Goal: Transaction & Acquisition: Purchase product/service

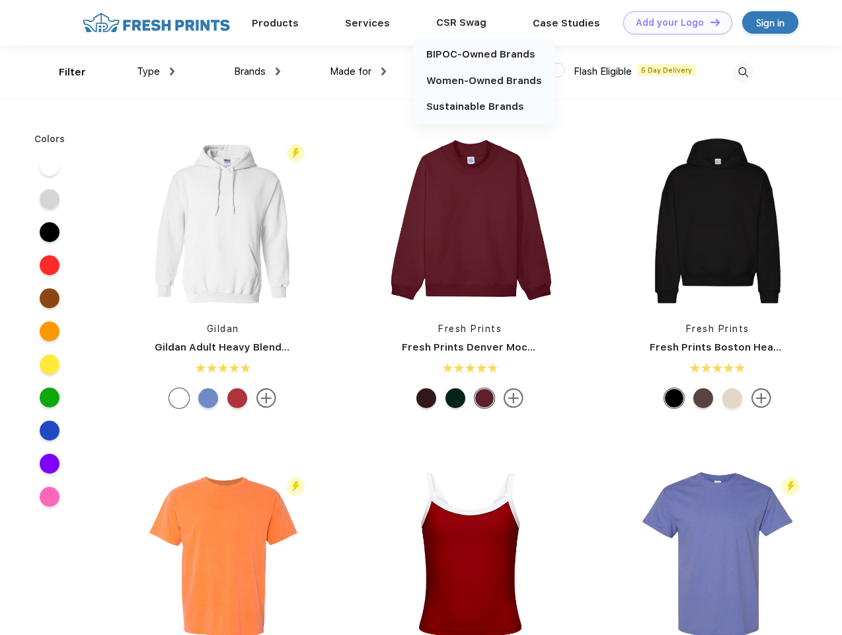
scroll to position [1, 0]
click at [673, 22] on link "Add your Logo Design Tool" at bounding box center [678, 22] width 109 height 23
click at [0, 0] on div "Design Tool" at bounding box center [0, 0] width 0 height 0
click at [710, 22] on link "Add your Logo Design Tool" at bounding box center [678, 22] width 109 height 23
click at [63, 72] on div "Filter" at bounding box center [72, 72] width 27 height 15
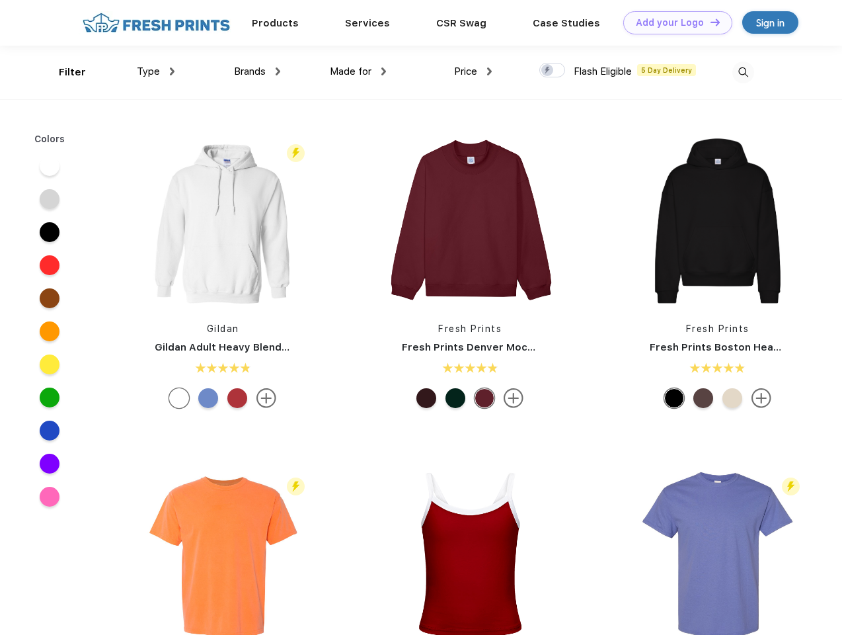
click at [156, 71] on span "Type" at bounding box center [148, 71] width 23 height 12
click at [257, 71] on span "Brands" at bounding box center [250, 71] width 32 height 12
click at [358, 71] on span "Made for" at bounding box center [351, 71] width 42 height 12
click at [473, 71] on span "Price" at bounding box center [465, 71] width 23 height 12
click at [553, 71] on div at bounding box center [553, 70] width 26 height 15
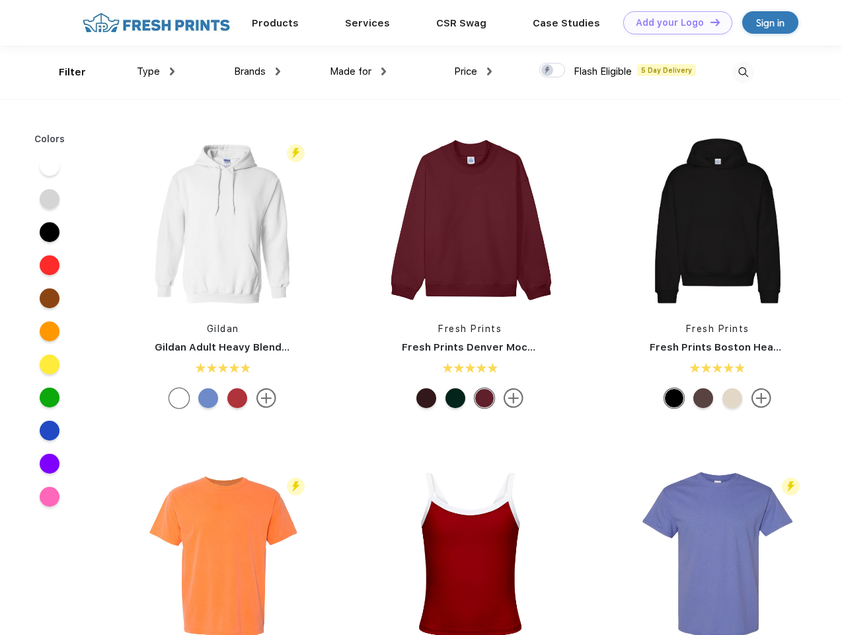
click at [548, 71] on input "checkbox" at bounding box center [544, 66] width 9 height 9
click at [743, 72] on img at bounding box center [744, 73] width 22 height 22
